Goal: Navigation & Orientation: Find specific page/section

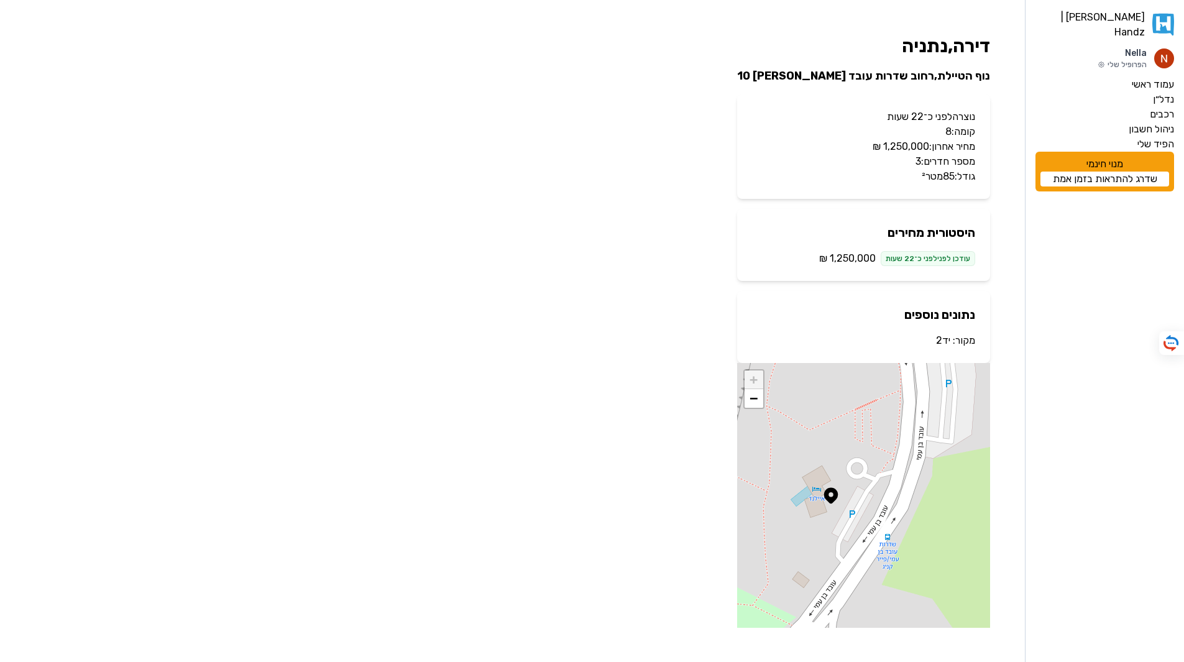
click at [936, 346] on p "מקור: יד2" at bounding box center [863, 340] width 223 height 15
click at [941, 341] on link "יד2" at bounding box center [943, 340] width 14 height 12
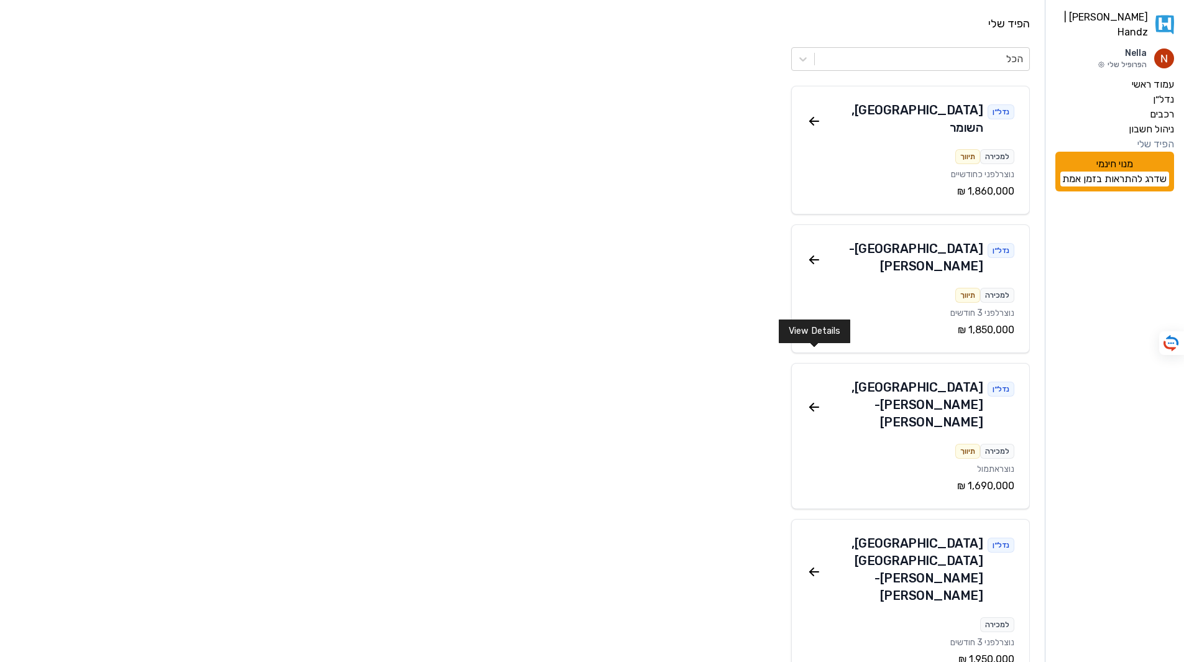
click at [809, 400] on icon at bounding box center [813, 407] width 15 height 15
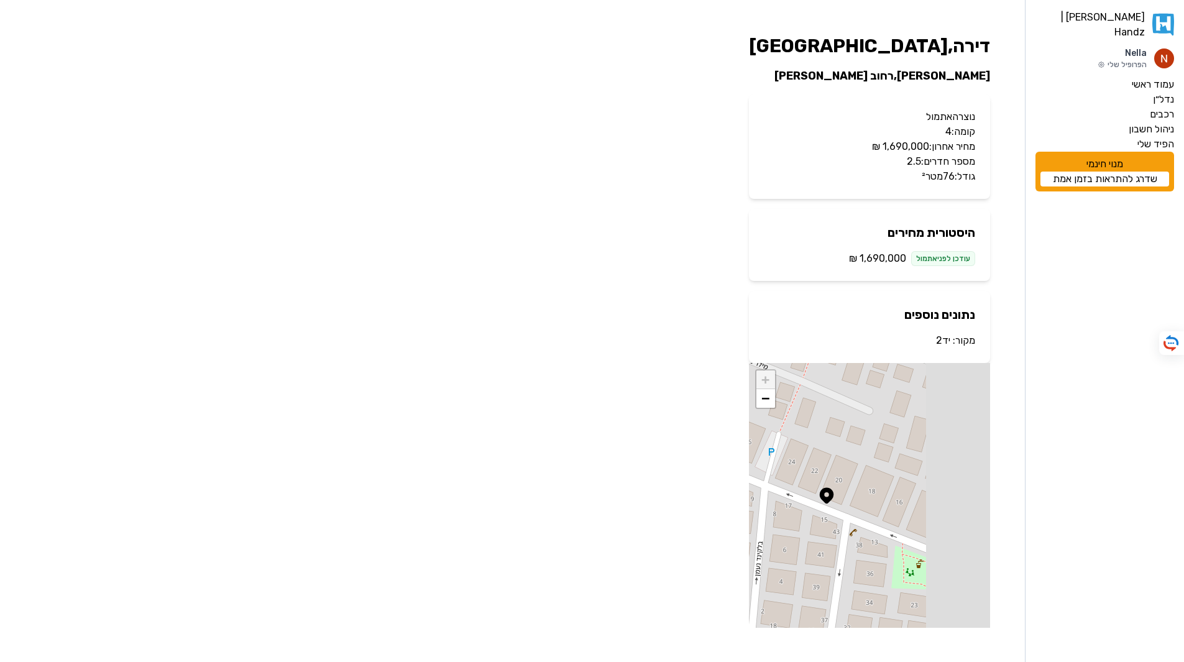
click at [939, 340] on link "יד2" at bounding box center [943, 340] width 14 height 12
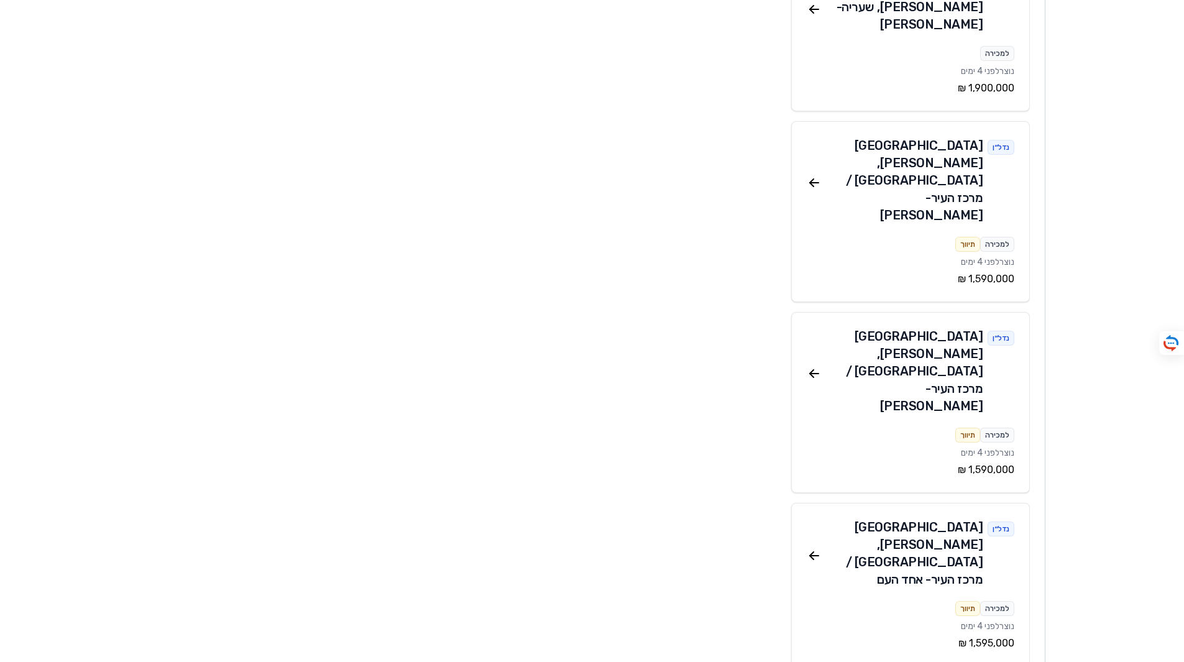
scroll to position [8761, 0]
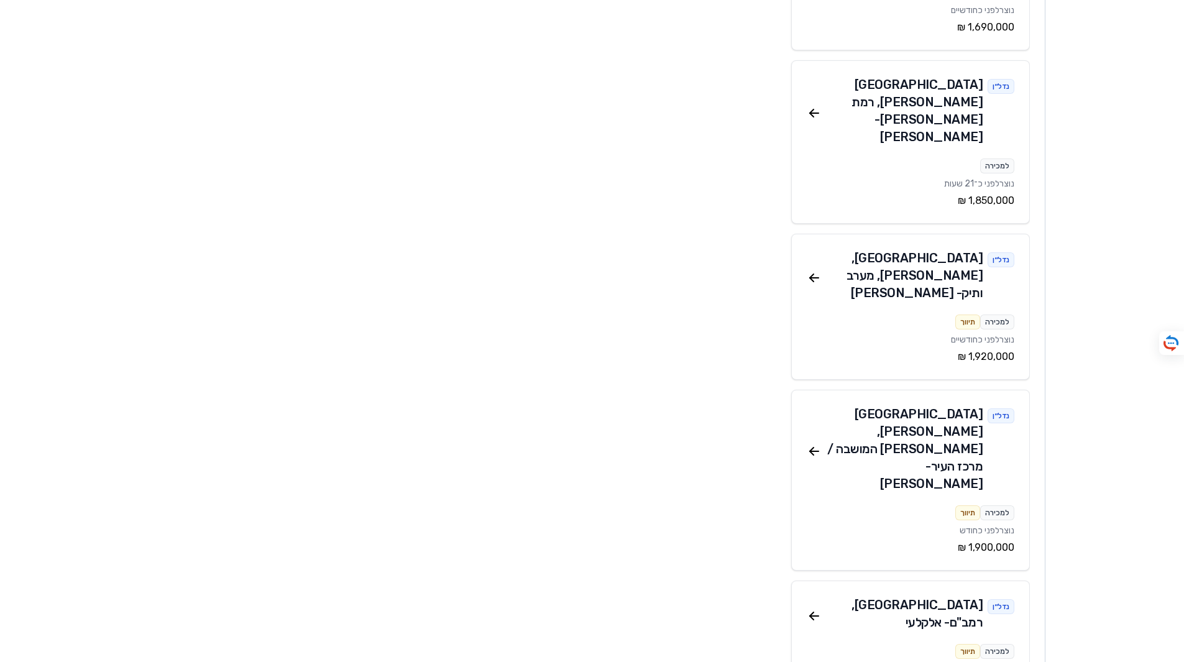
scroll to position [932, 0]
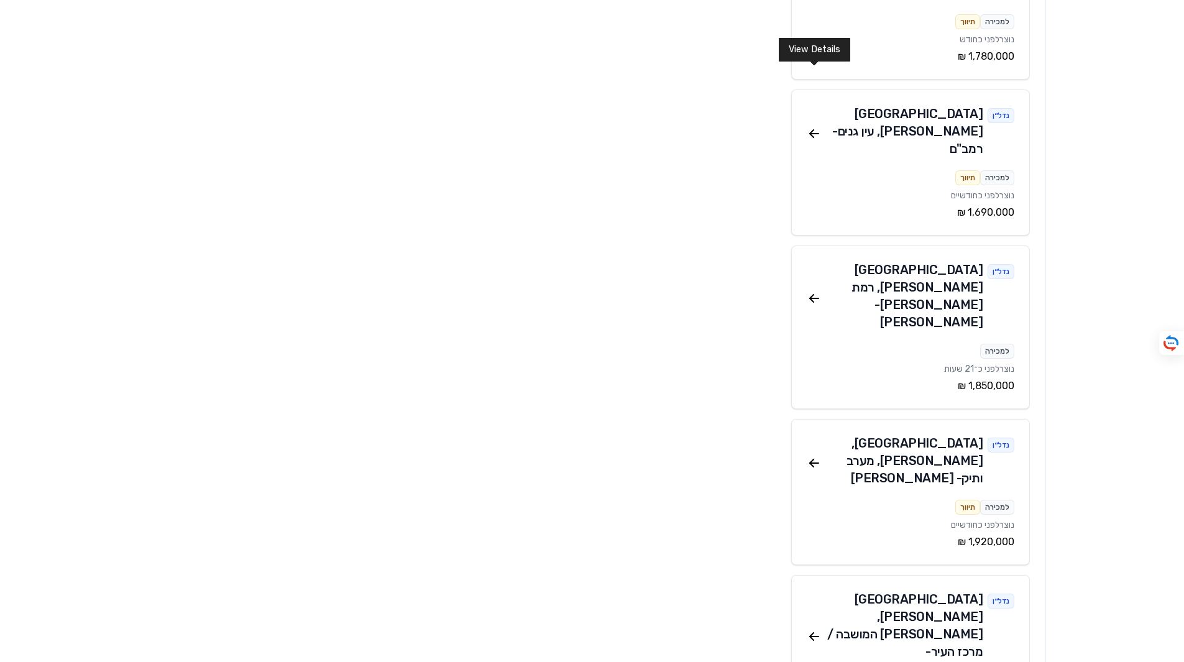
click at [811, 295] on icon at bounding box center [812, 297] width 4 height 4
